Goal: Browse casually: Explore the website without a specific task or goal

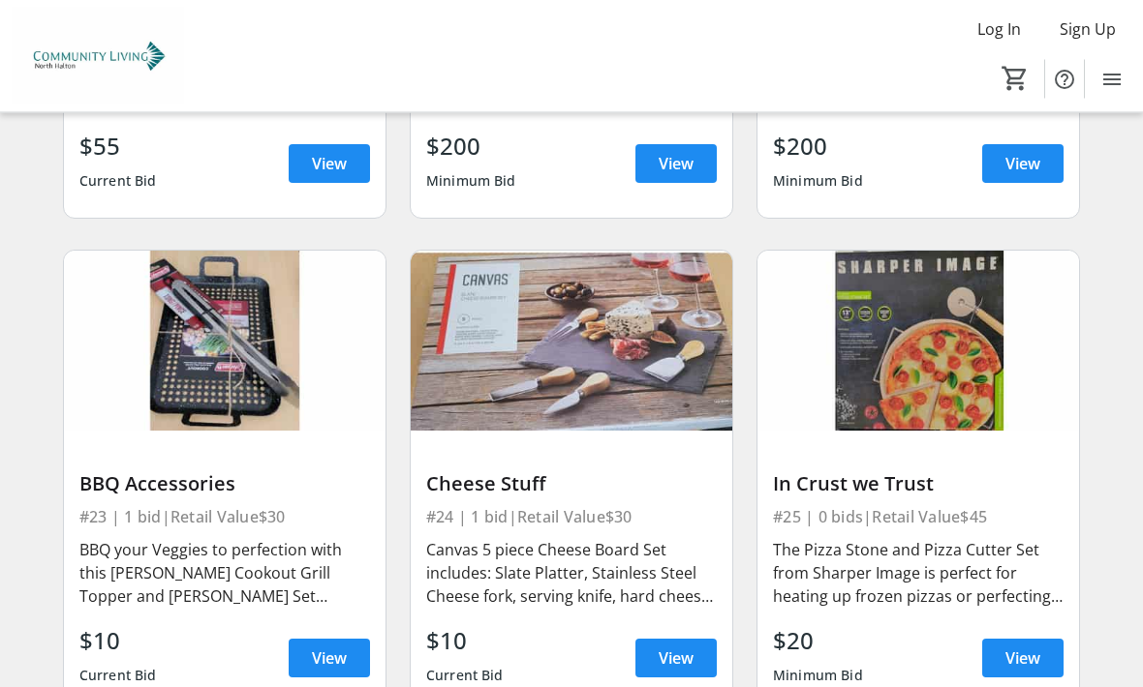
scroll to position [4672, 0]
click at [691, 647] on span "View" at bounding box center [675, 658] width 35 height 23
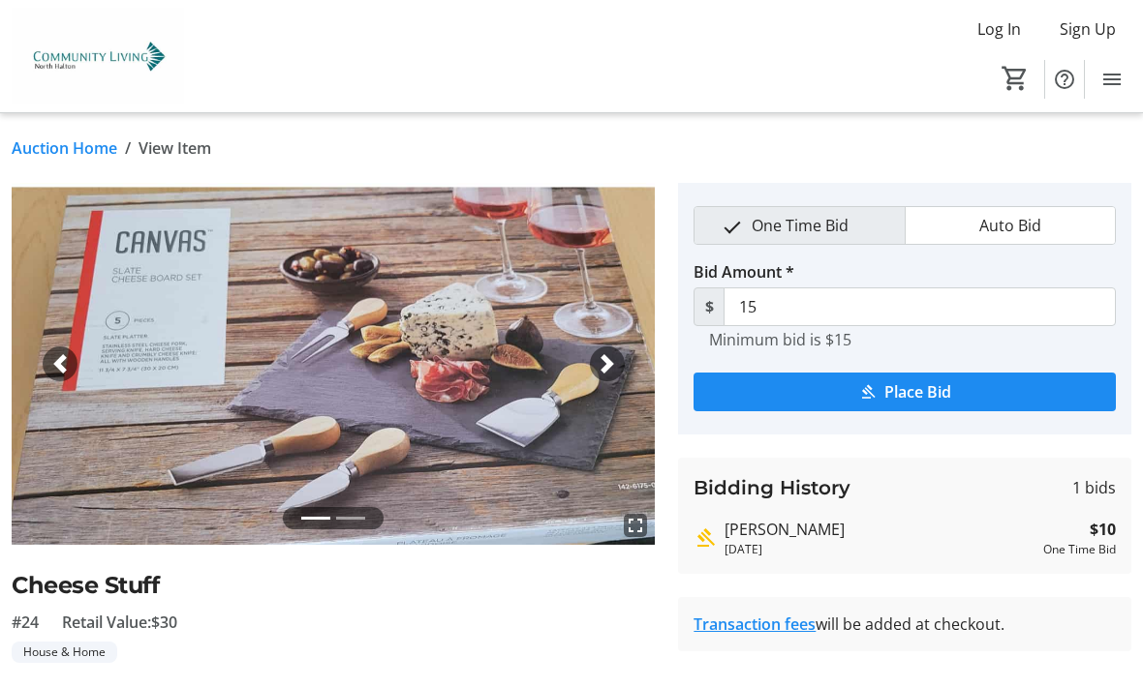
click at [302, 185] on img at bounding box center [333, 364] width 643 height 362
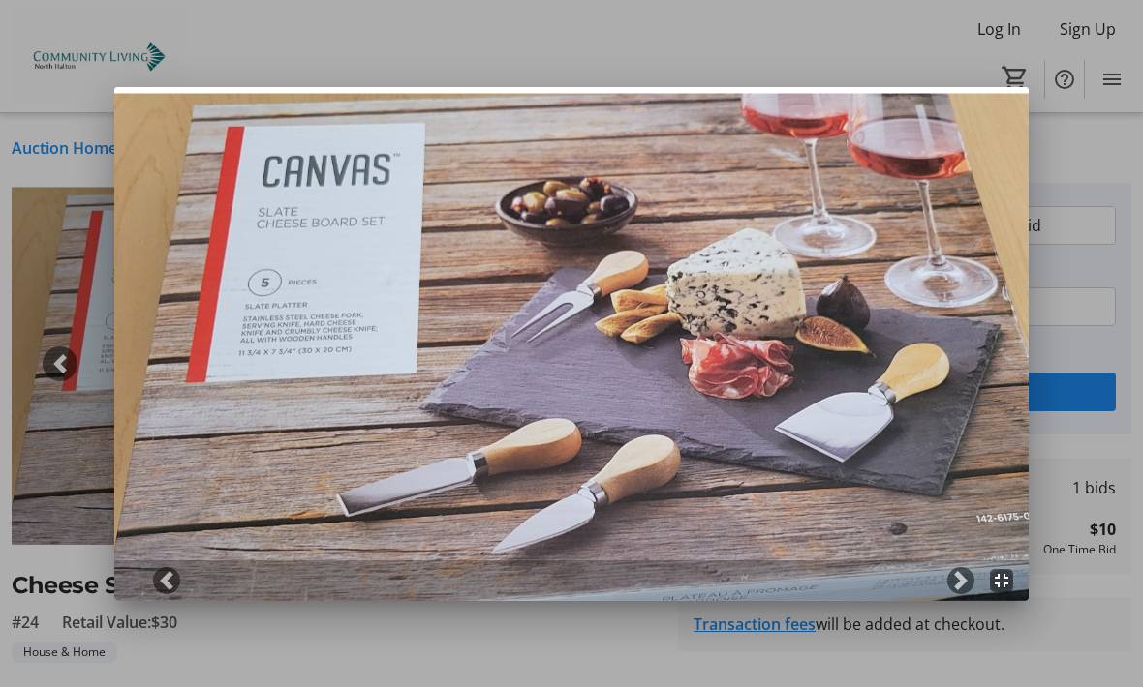
click at [1095, 247] on div at bounding box center [571, 343] width 1143 height 687
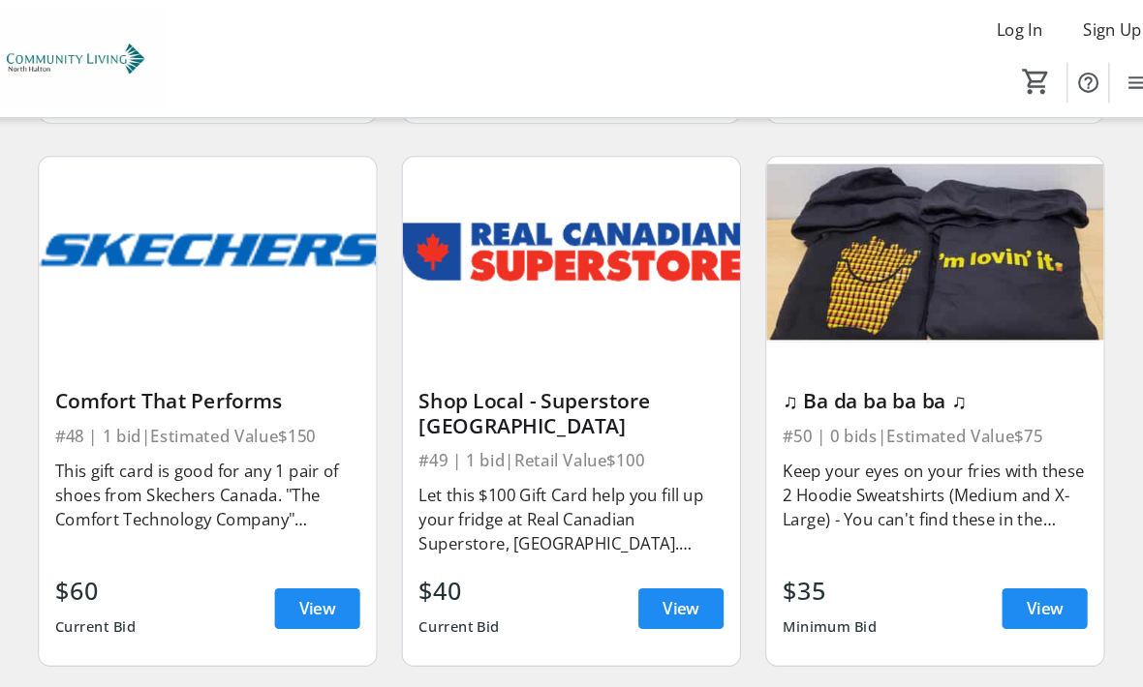
scroll to position [8354, 0]
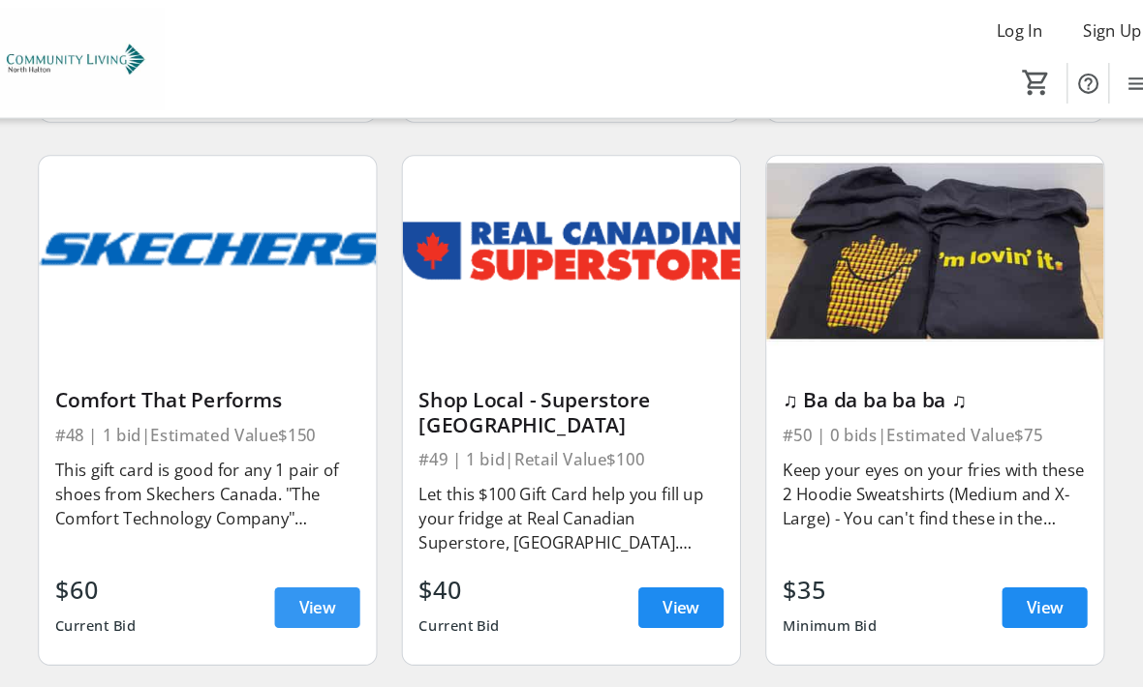
click at [312, 568] on span "View" at bounding box center [329, 579] width 35 height 23
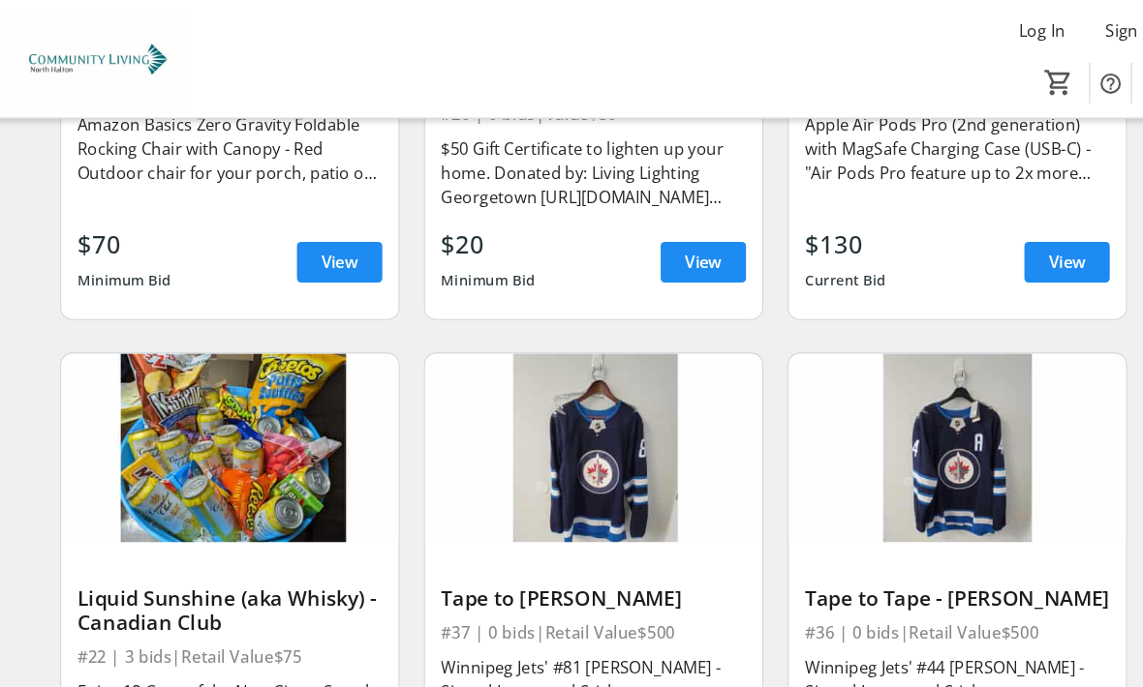
scroll to position [4059, 0]
